Goal: Information Seeking & Learning: Learn about a topic

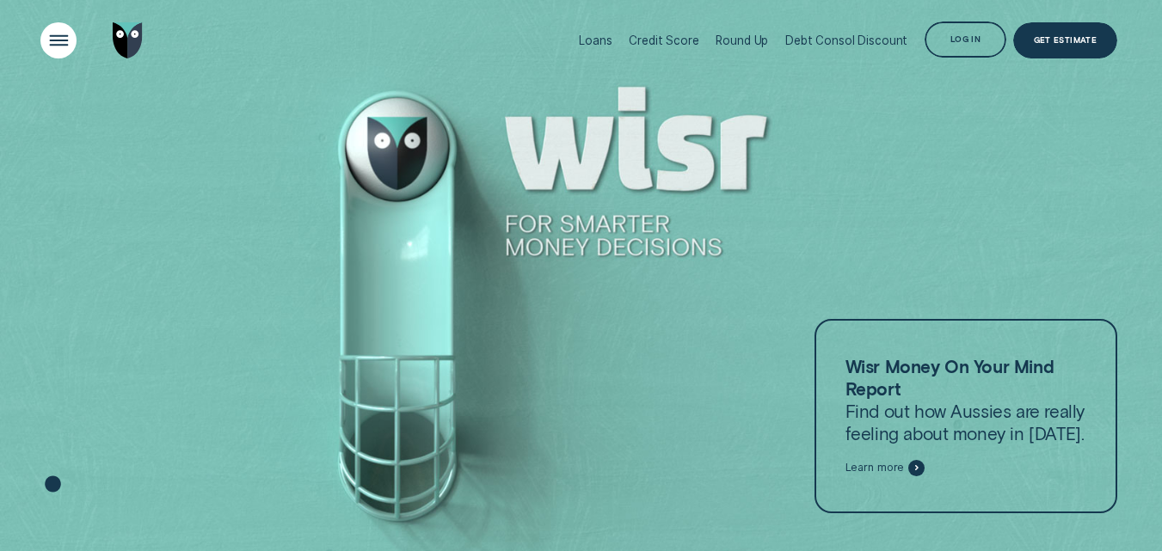
click at [64, 45] on div "Open Menu" at bounding box center [59, 41] width 52 height 52
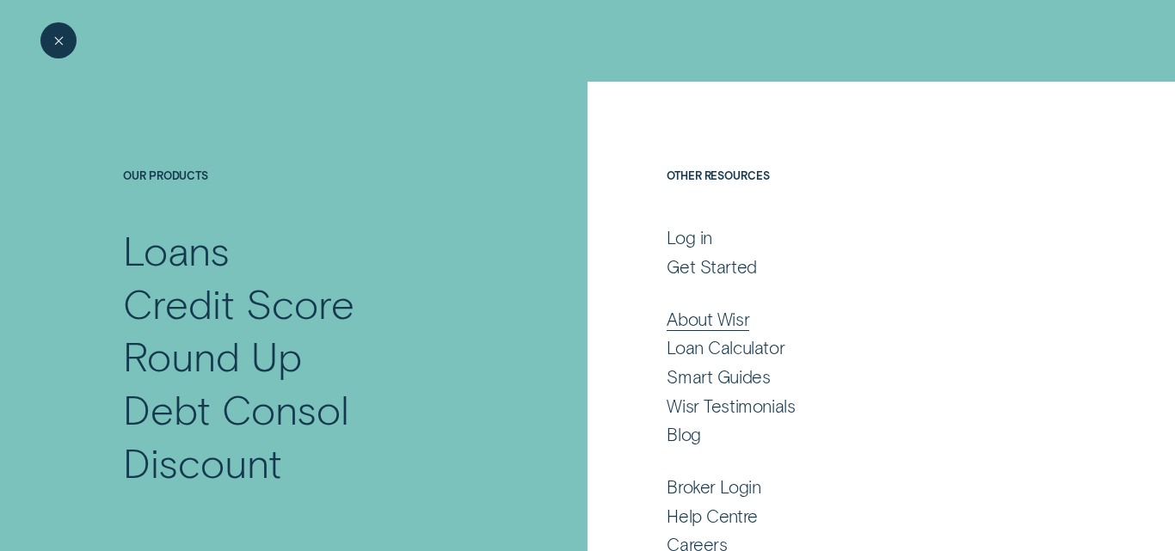
click at [686, 314] on div "About Wisr" at bounding box center [707, 320] width 83 height 22
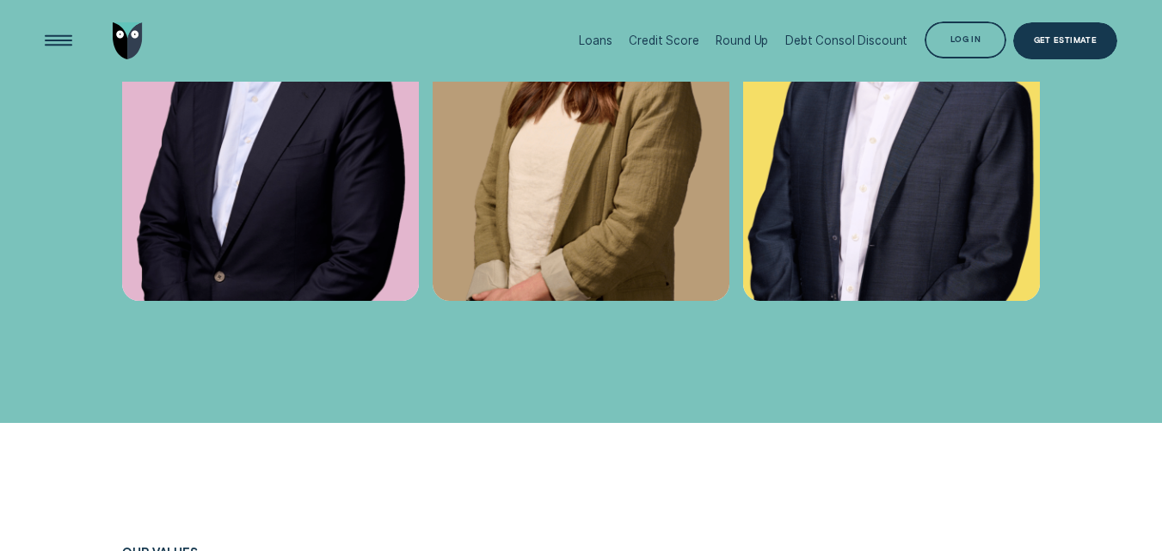
scroll to position [4988, 0]
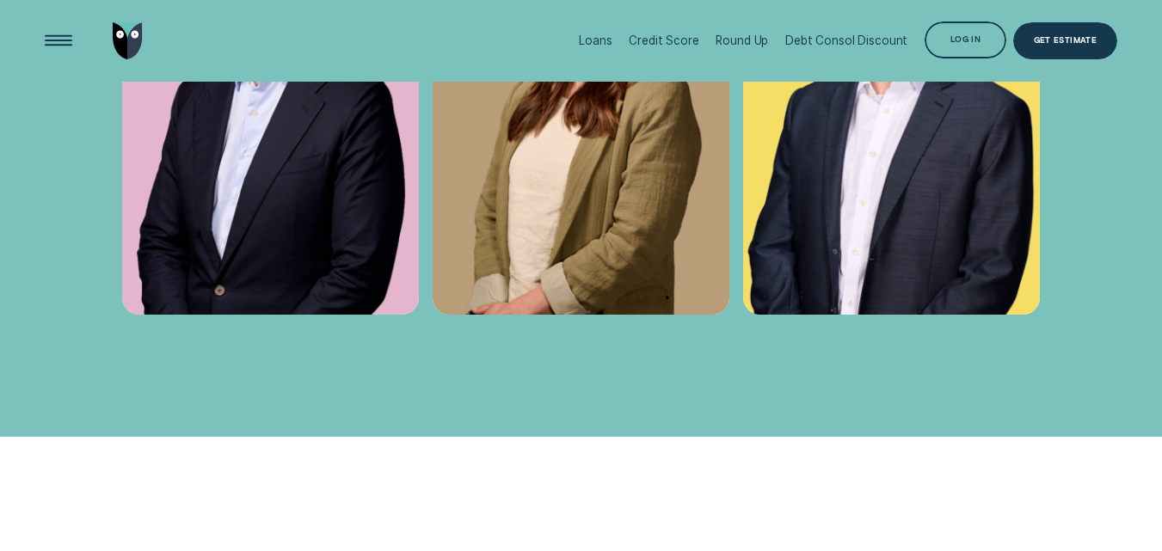
click at [608, 259] on img at bounding box center [581, 92] width 297 height 445
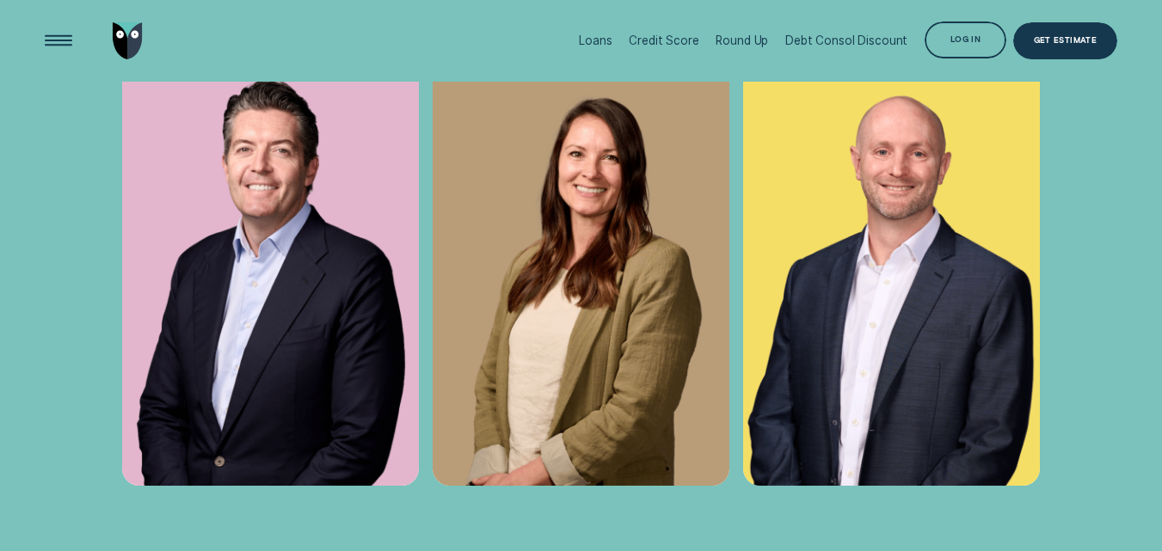
scroll to position [4816, 0]
click at [605, 249] on img at bounding box center [581, 264] width 297 height 445
click at [604, 249] on img at bounding box center [581, 264] width 297 height 445
click at [531, 230] on img at bounding box center [581, 264] width 297 height 445
click at [625, 113] on img at bounding box center [581, 264] width 297 height 445
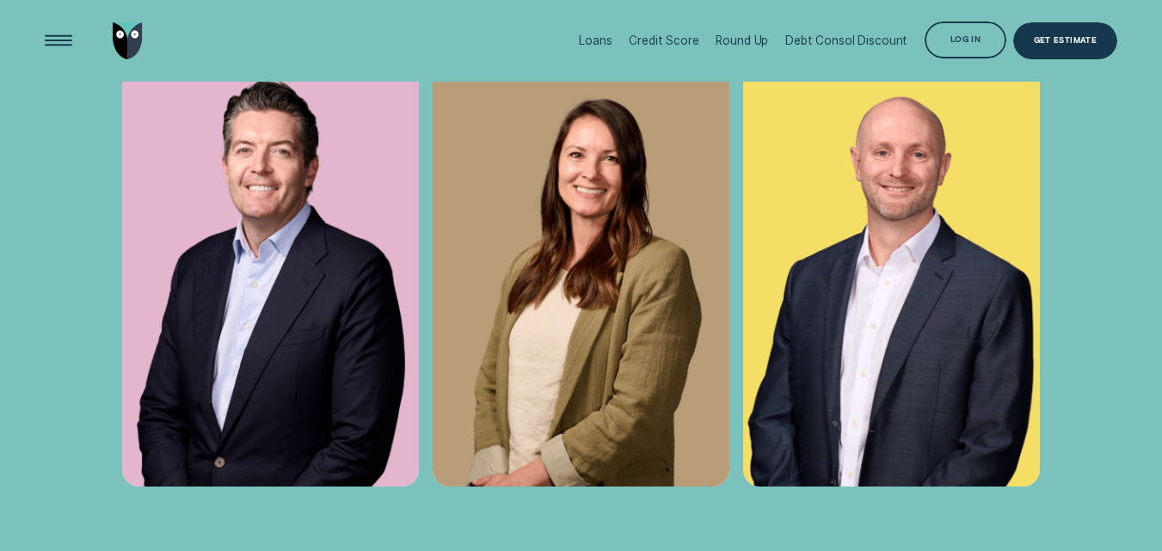
click at [588, 157] on img at bounding box center [581, 264] width 297 height 445
drag, startPoint x: 537, startPoint y: 232, endPoint x: 527, endPoint y: 235, distance: 9.8
click at [527, 235] on img at bounding box center [581, 264] width 297 height 445
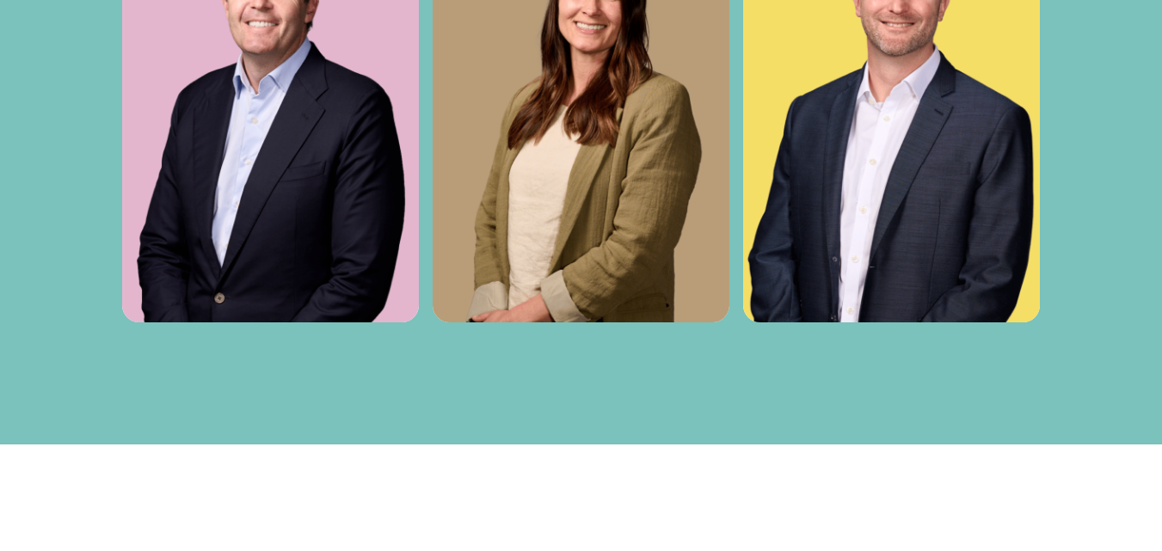
scroll to position [4988, 0]
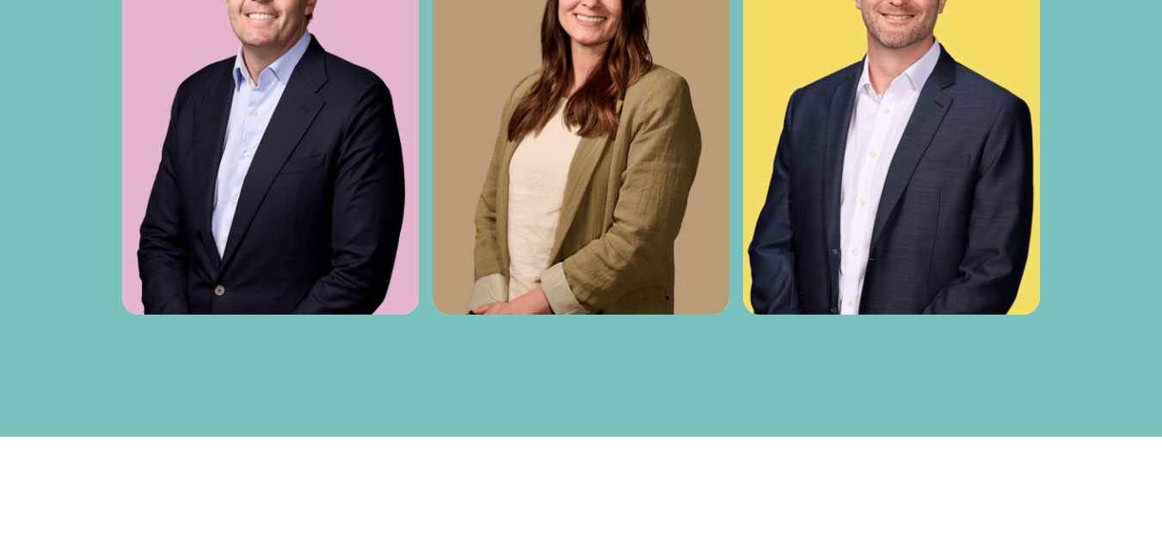
click at [611, 293] on img at bounding box center [581, 92] width 297 height 445
drag, startPoint x: 562, startPoint y: 356, endPoint x: 555, endPoint y: 360, distance: 8.9
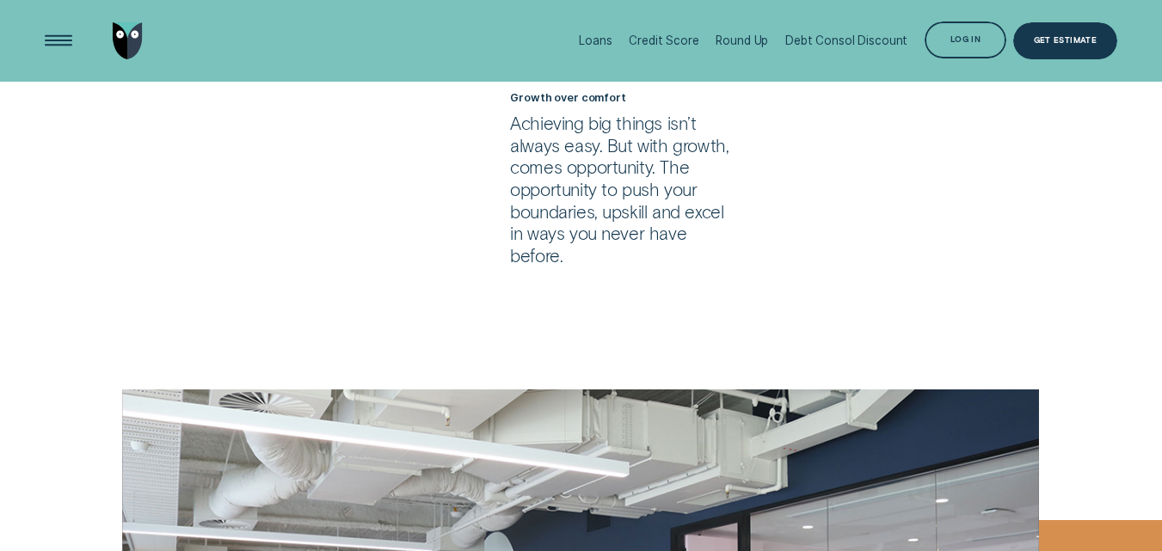
scroll to position [5848, 0]
